Goal: Find specific page/section: Find specific page/section

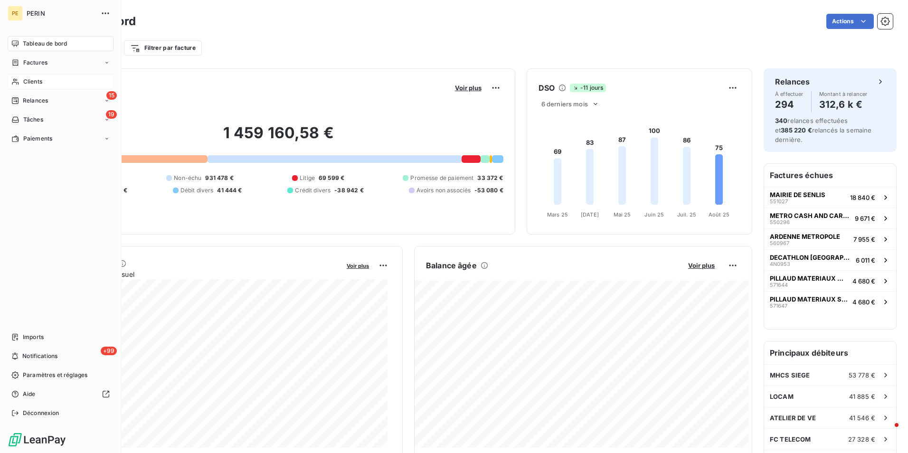
click at [26, 79] on span "Clients" at bounding box center [32, 81] width 19 height 9
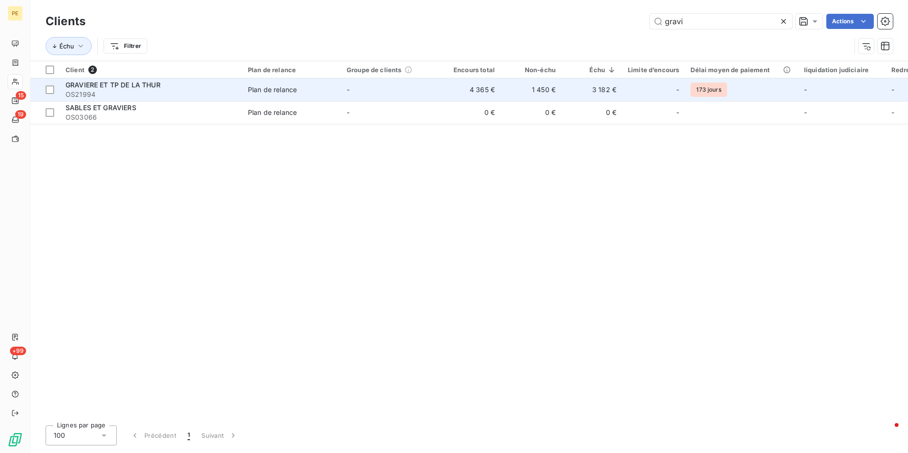
type input "gravi"
click at [127, 86] on span "GRAVIERE ET TP DE LA THUR" at bounding box center [113, 85] width 95 height 8
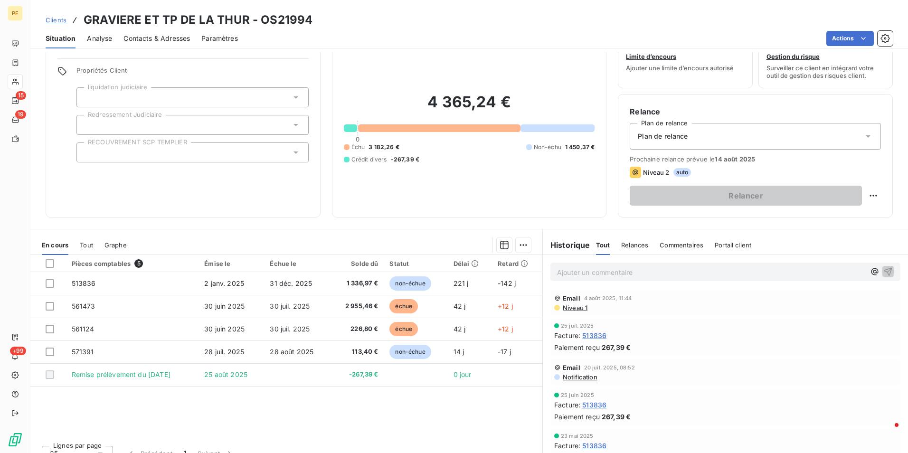
scroll to position [44, 0]
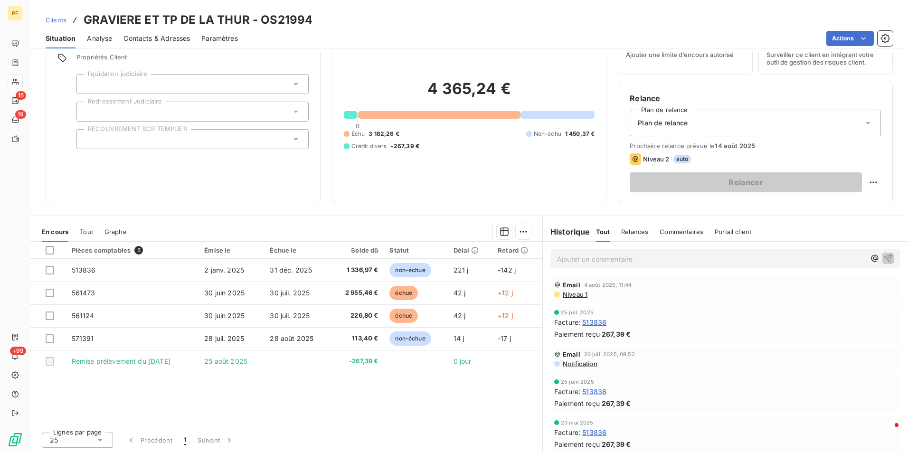
click at [576, 296] on span "Niveau 1" at bounding box center [575, 295] width 26 height 8
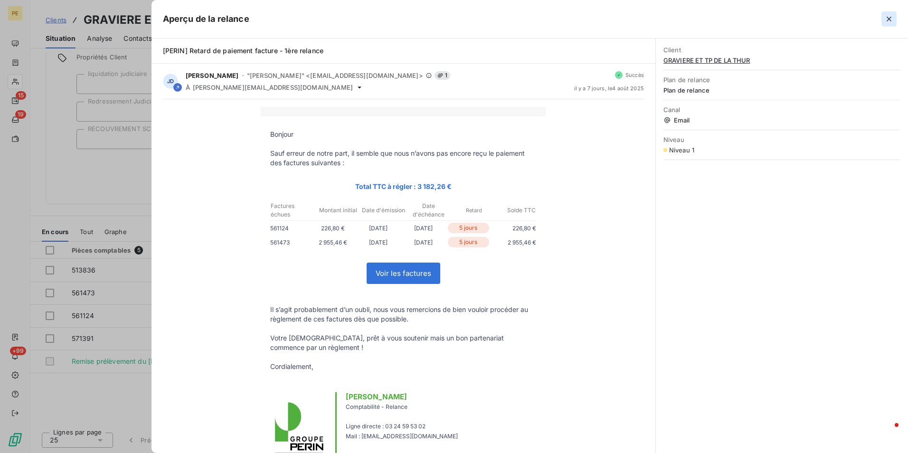
click at [887, 19] on icon "button" at bounding box center [889, 19] width 10 height 10
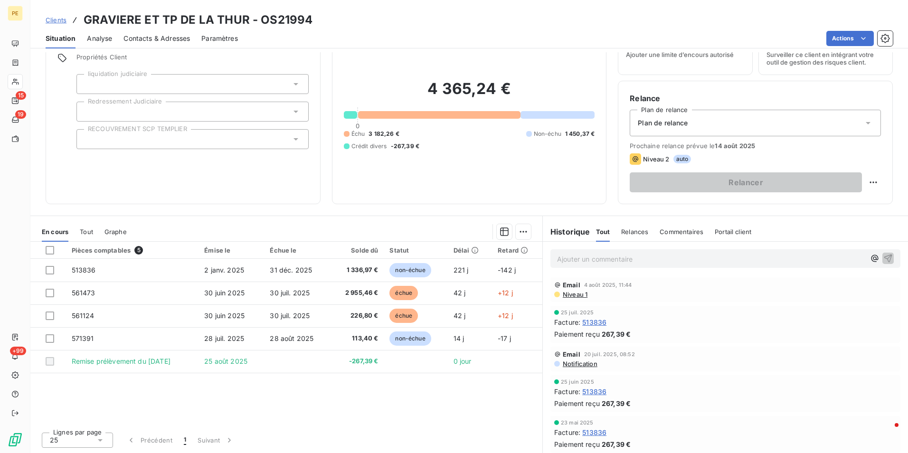
click at [168, 37] on span "Contacts & Adresses" at bounding box center [157, 39] width 67 height 10
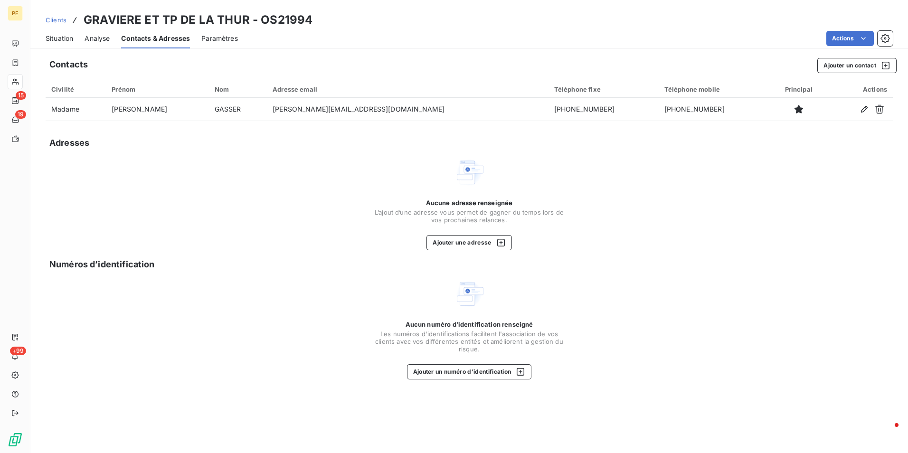
click at [64, 39] on span "Situation" at bounding box center [60, 39] width 28 height 10
